Goal: Information Seeking & Learning: Learn about a topic

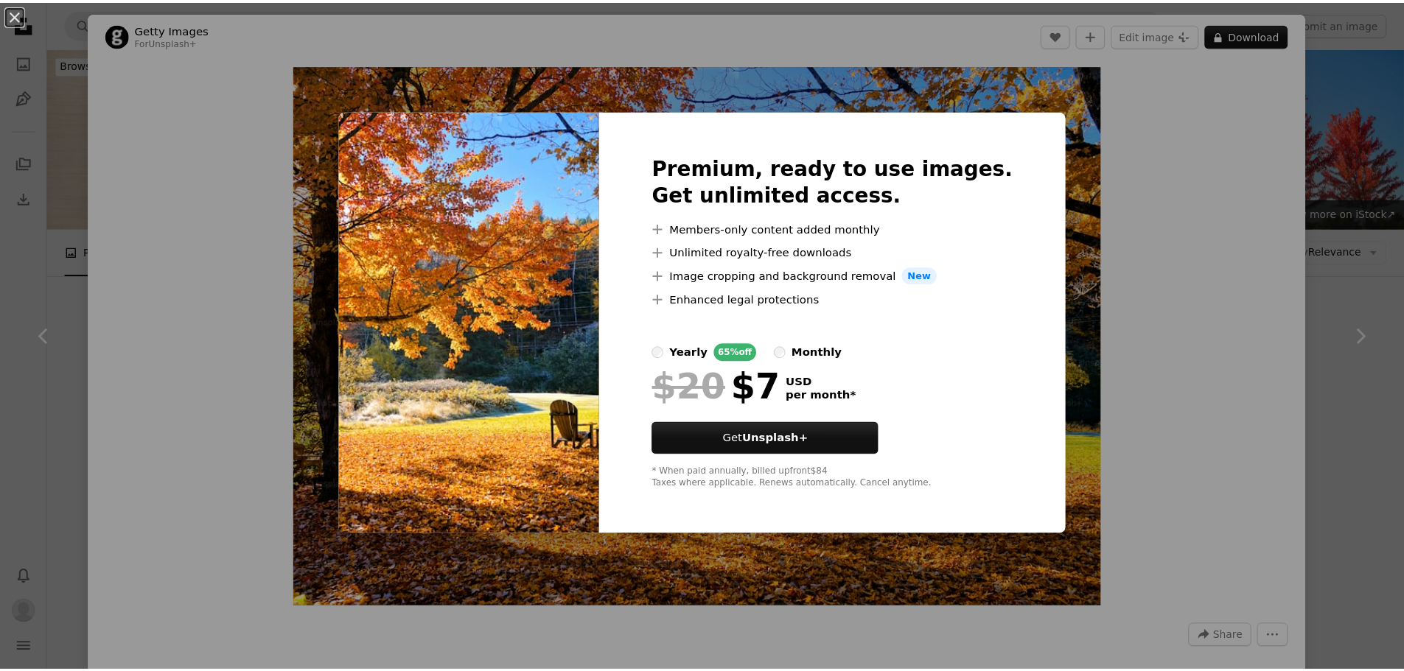
scroll to position [421, 0]
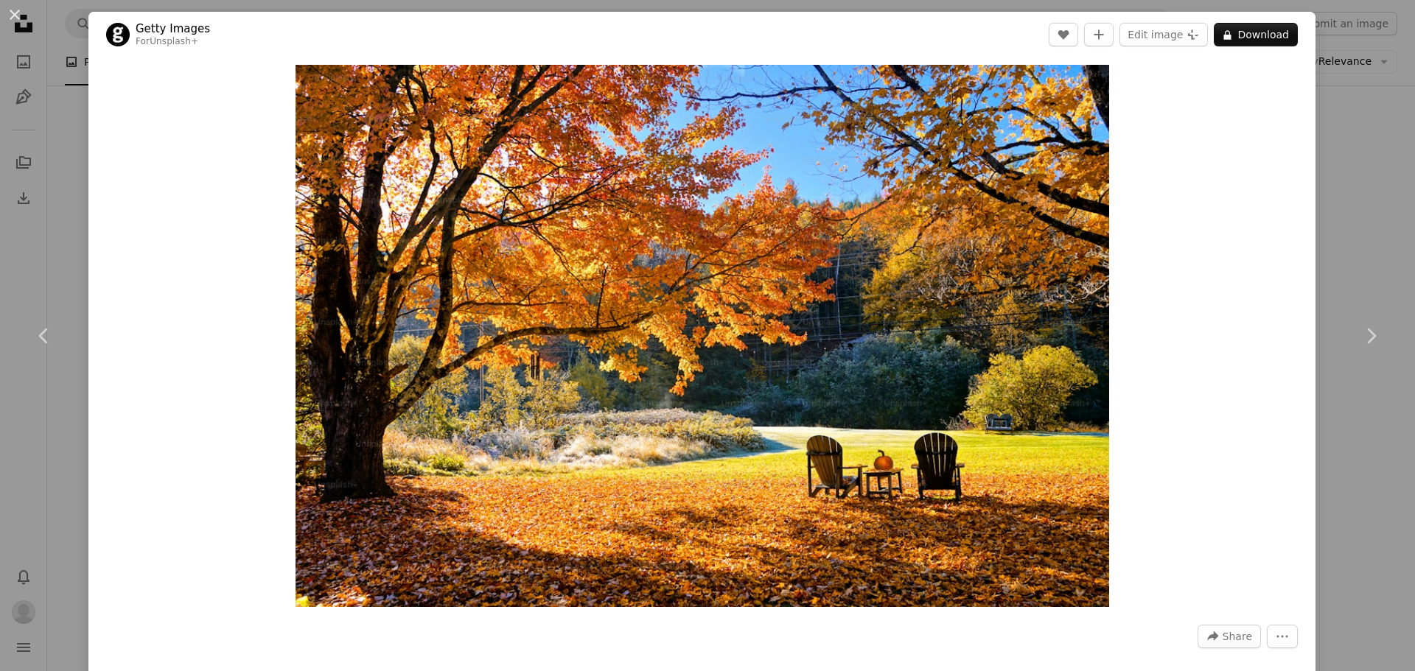
click at [1340, 203] on div "An X shape Chevron left Chevron right Getty Images For Unsplash+ A heart A plus…" at bounding box center [707, 335] width 1415 height 671
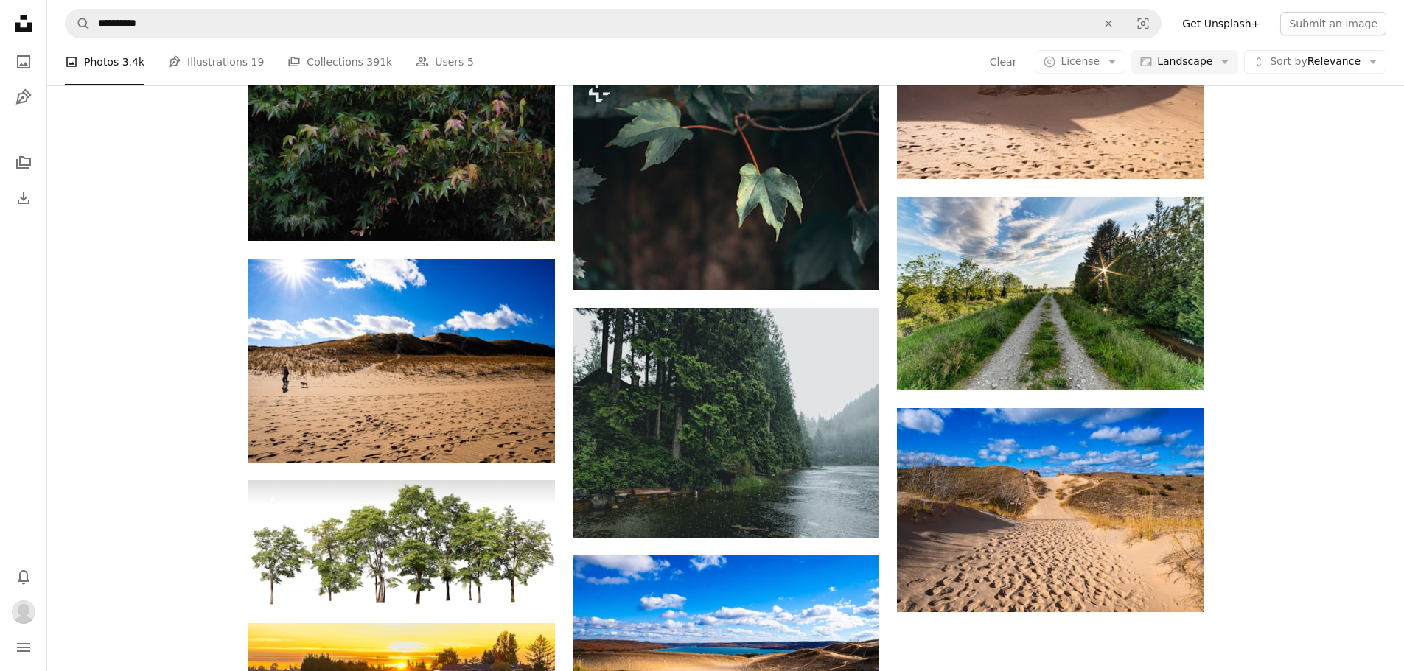
scroll to position [1379, 0]
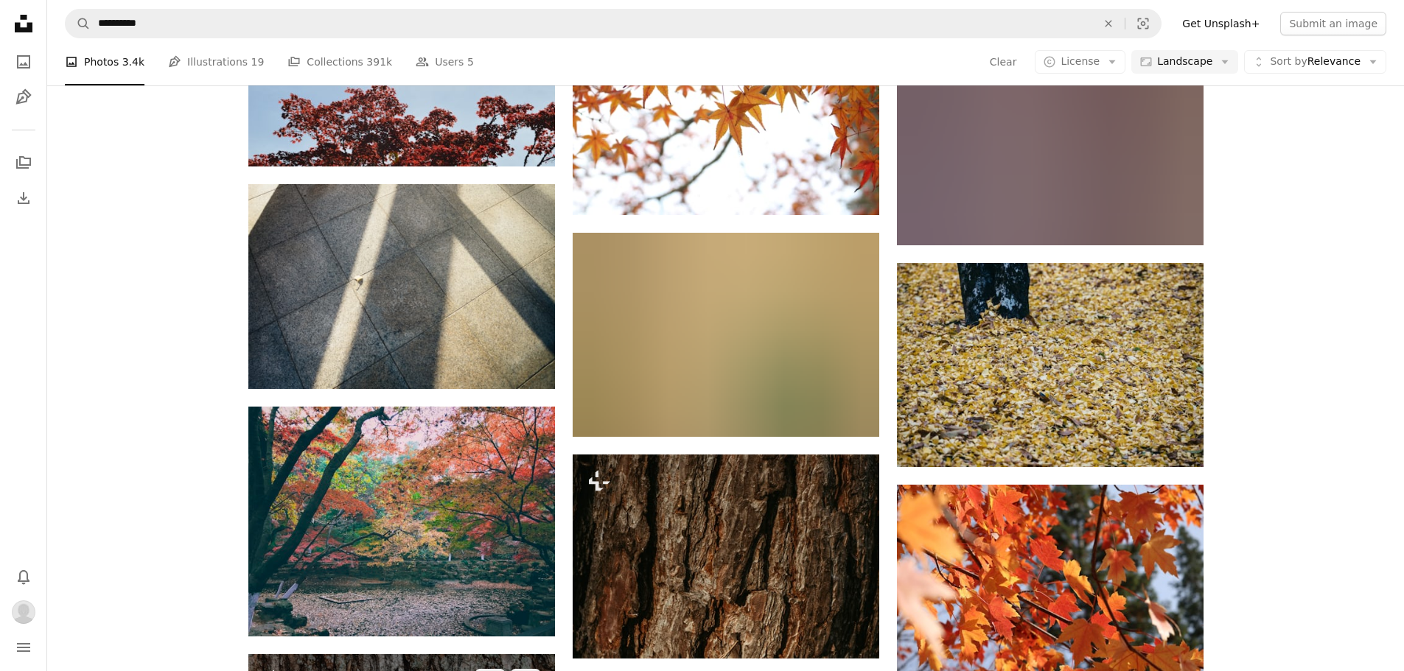
scroll to position [13872, 0]
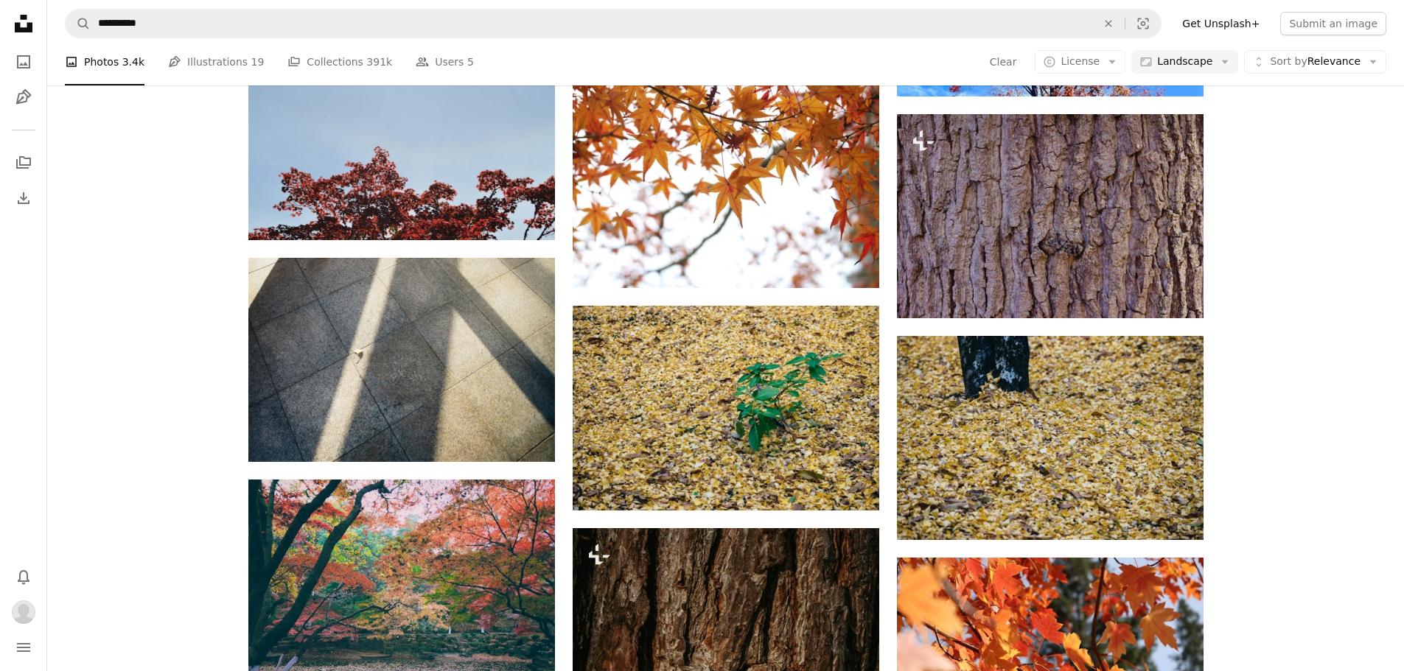
click at [321, 61] on link "A stack of folders Collections 391k" at bounding box center [339, 61] width 105 height 47
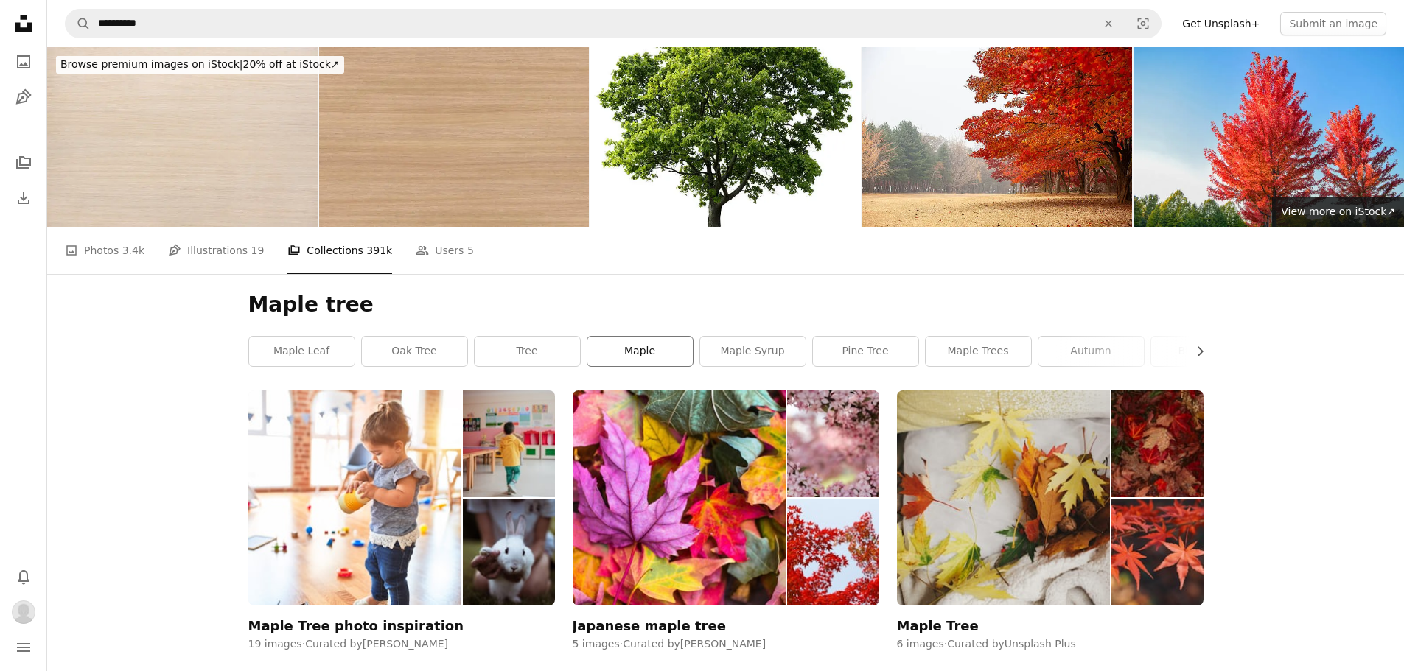
click at [674, 337] on link "maple" at bounding box center [639, 351] width 105 height 29
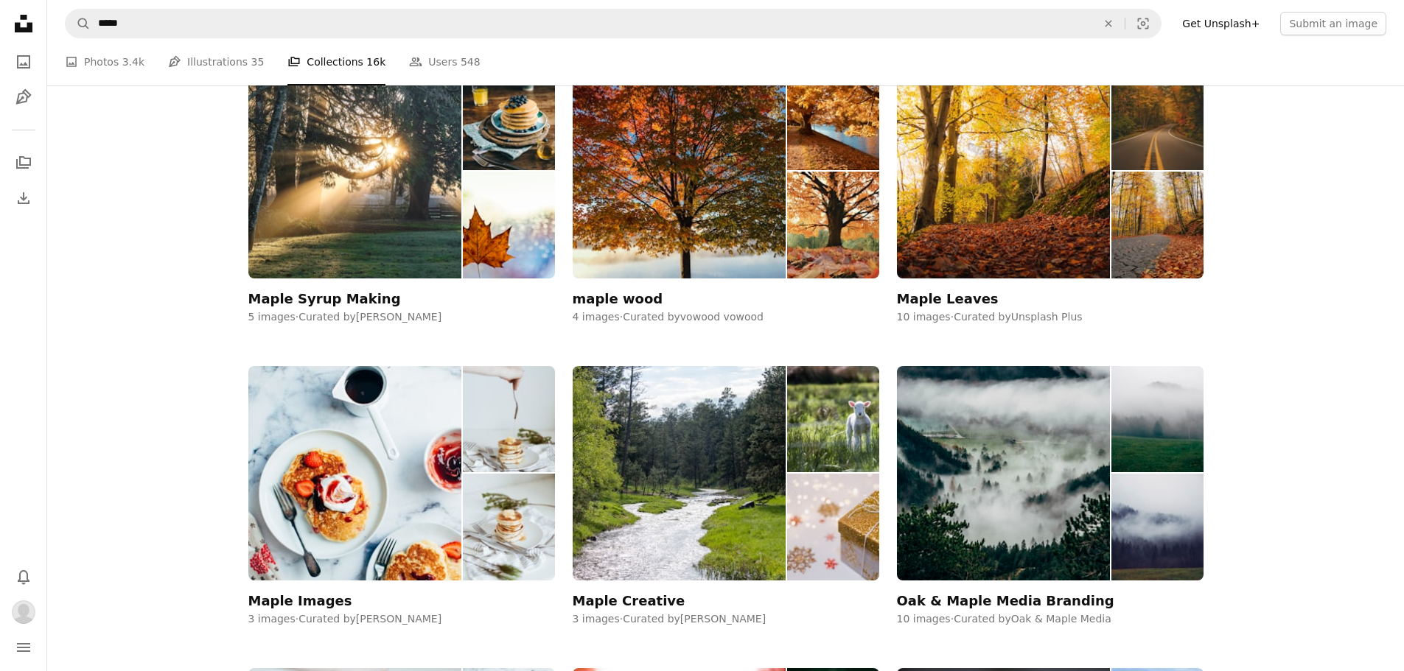
scroll to position [4864, 0]
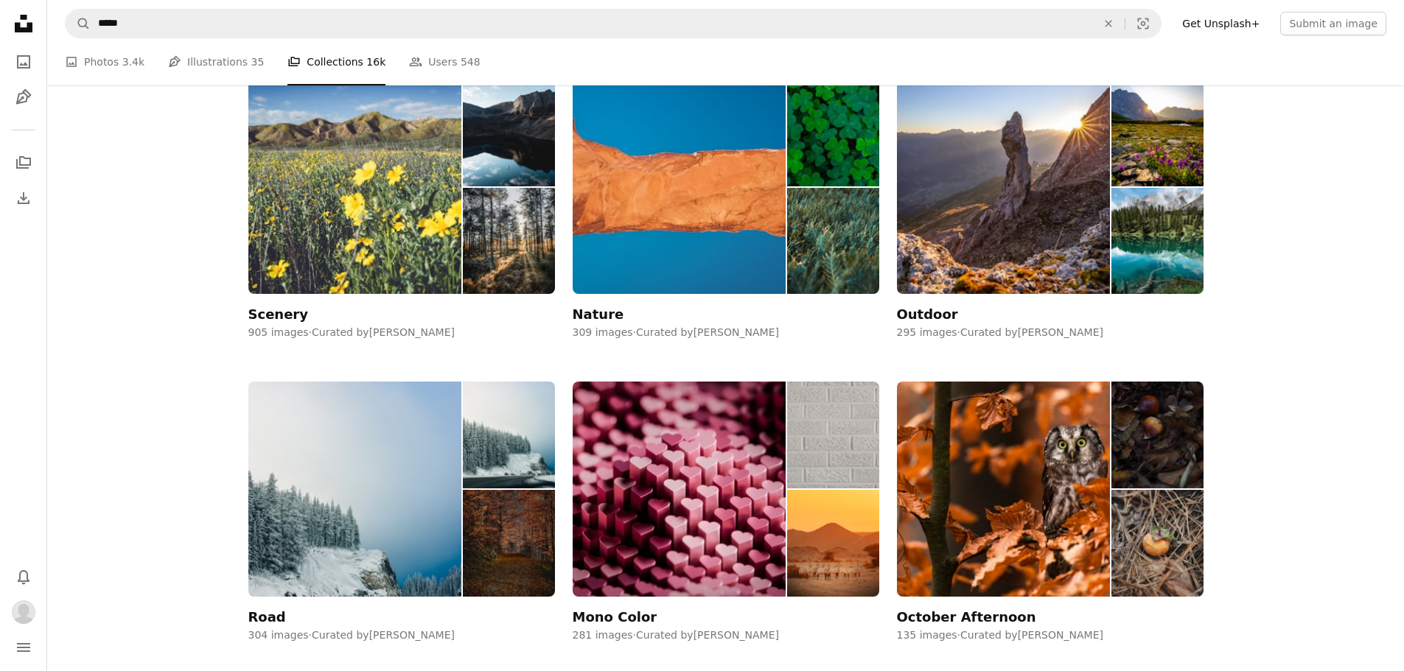
scroll to position [9666, 0]
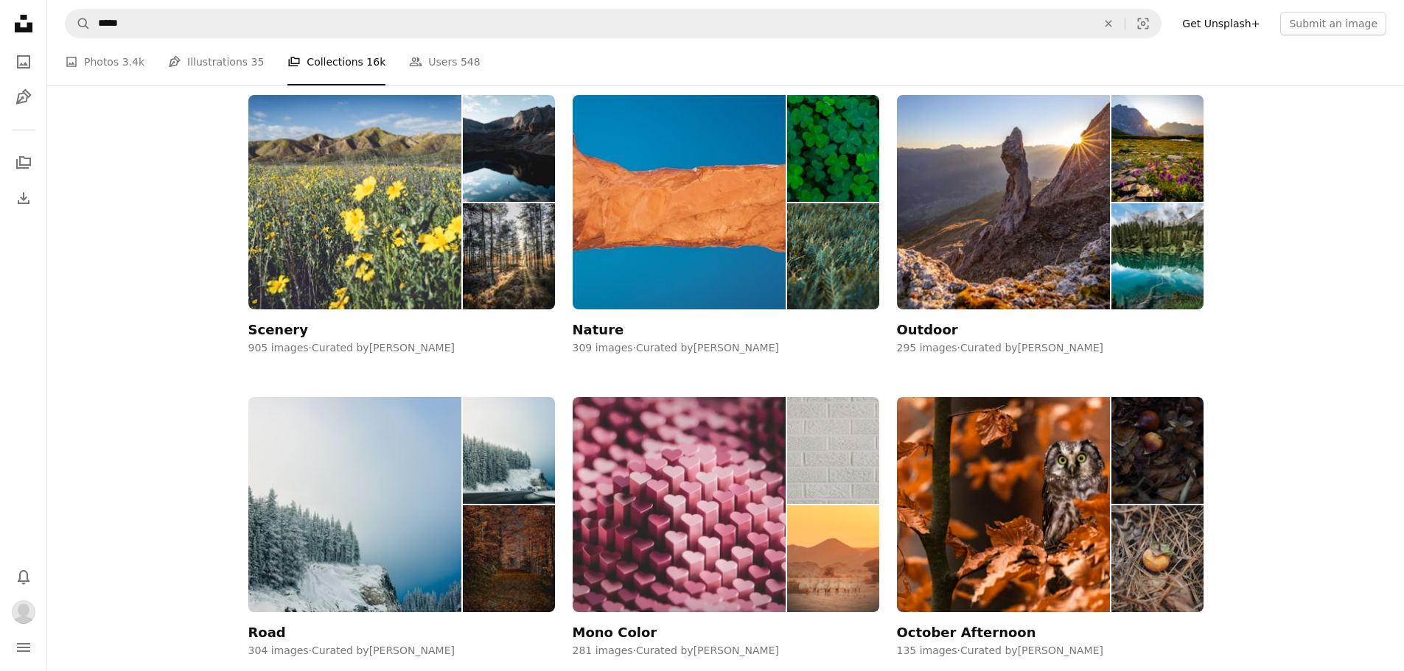
click at [721, 397] on img at bounding box center [680, 504] width 214 height 214
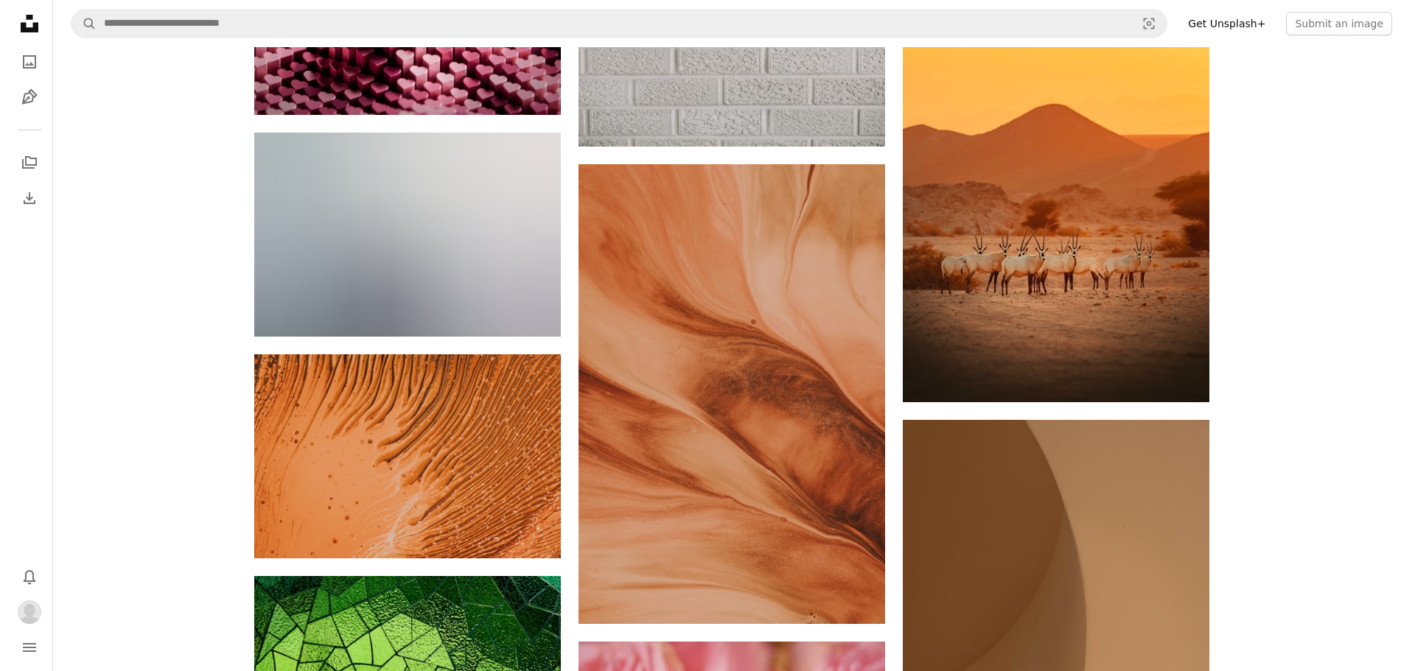
scroll to position [147, 0]
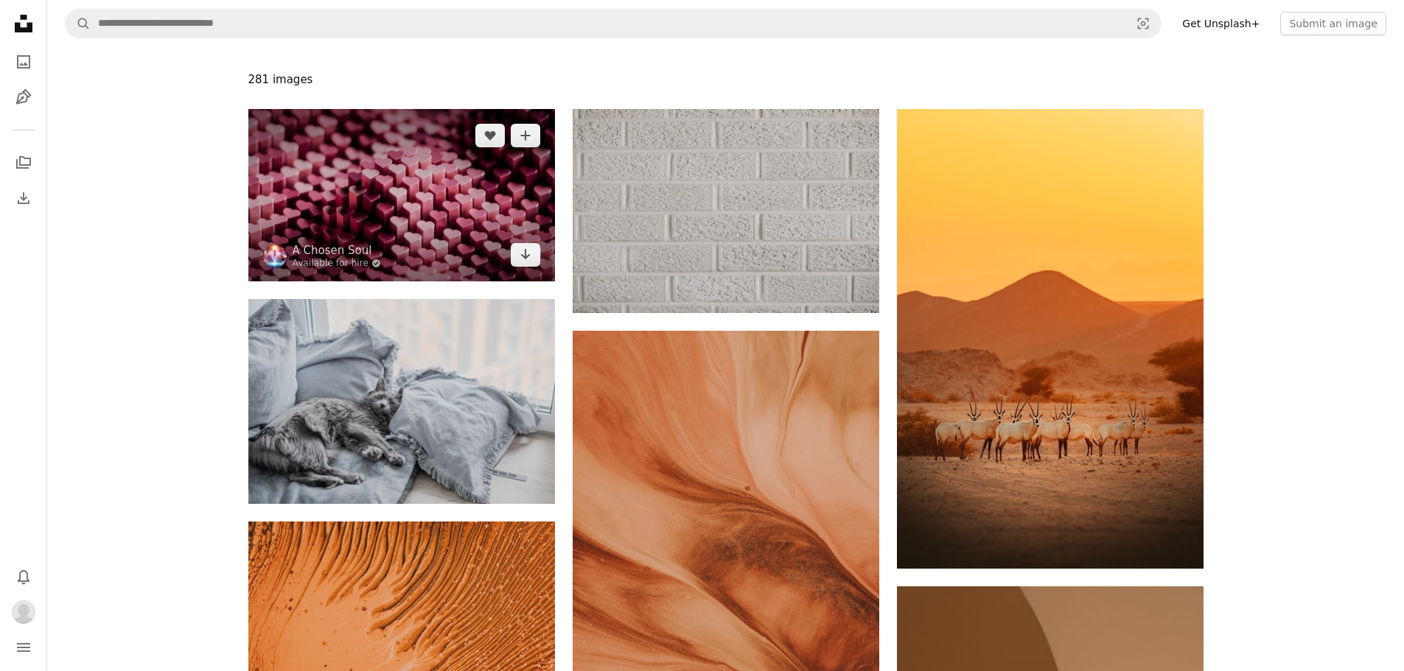
click at [450, 237] on img at bounding box center [401, 195] width 307 height 172
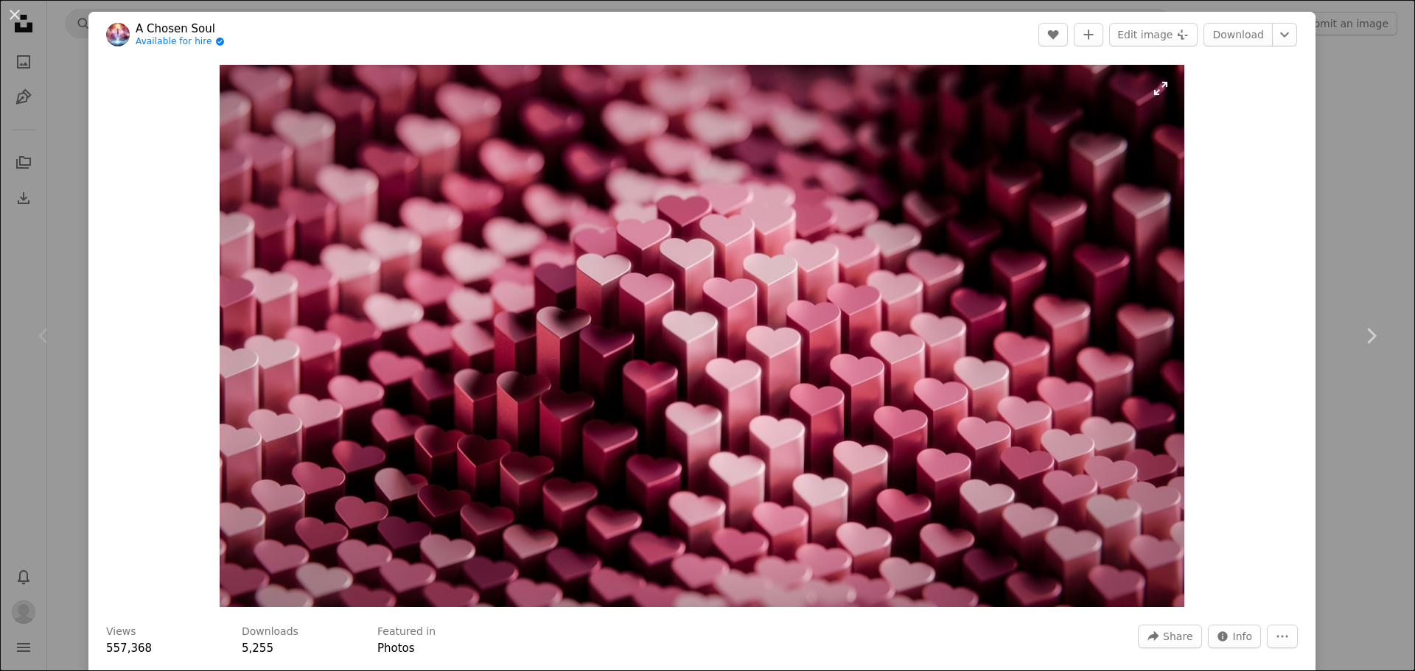
click at [728, 297] on img "Zoom in on this image" at bounding box center [702, 336] width 964 height 542
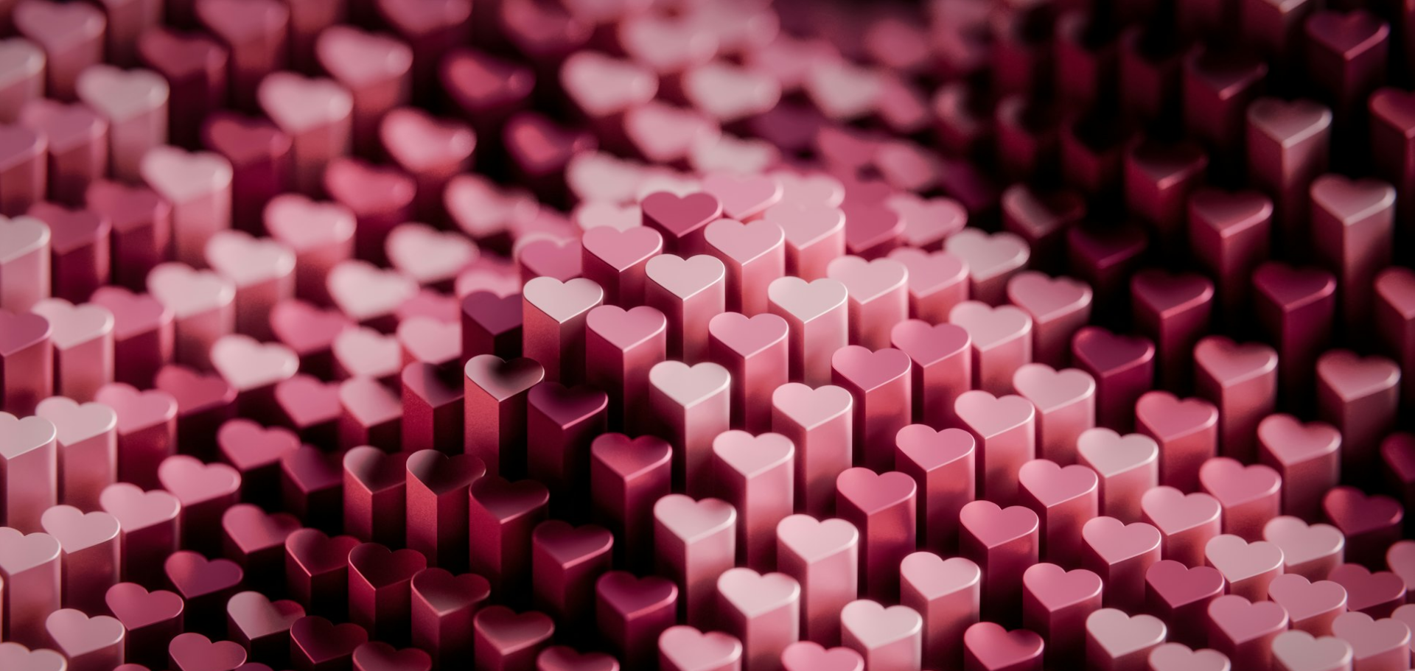
scroll to position [57, 0]
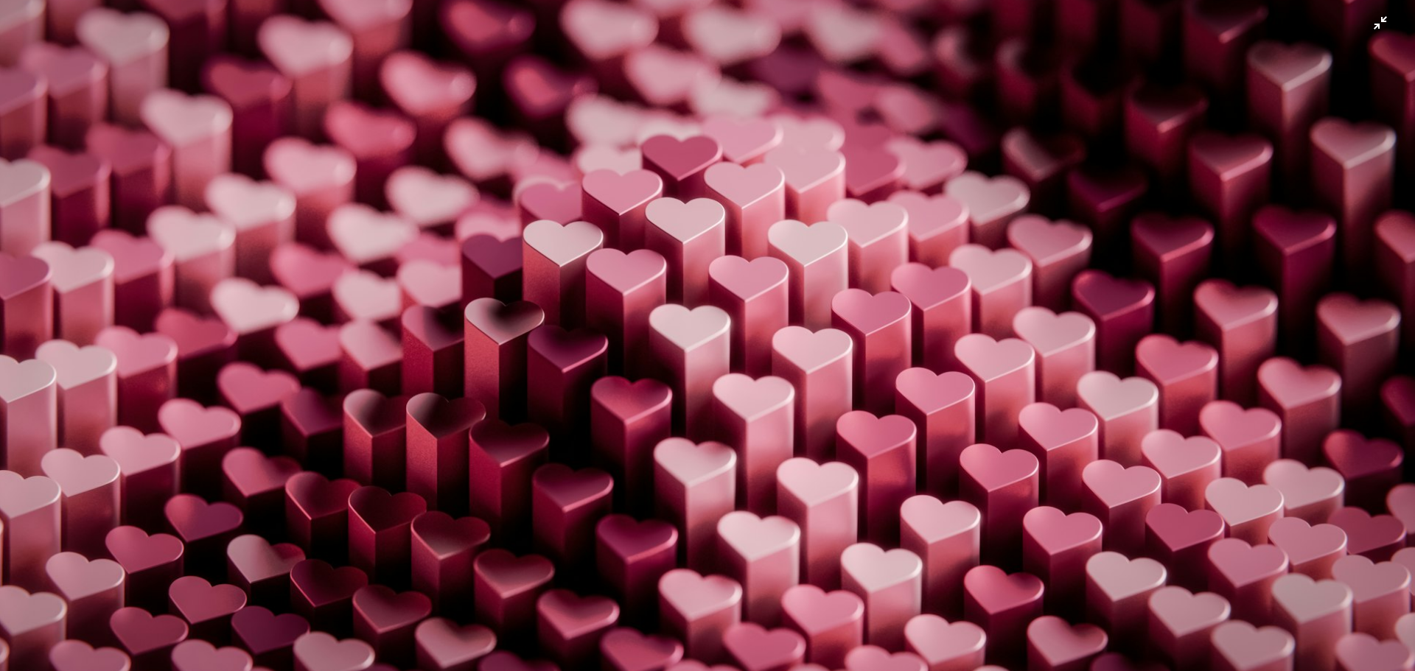
click at [728, 297] on img "Zoom out on this image" at bounding box center [707, 341] width 1416 height 797
